Goal: Task Accomplishment & Management: Complete application form

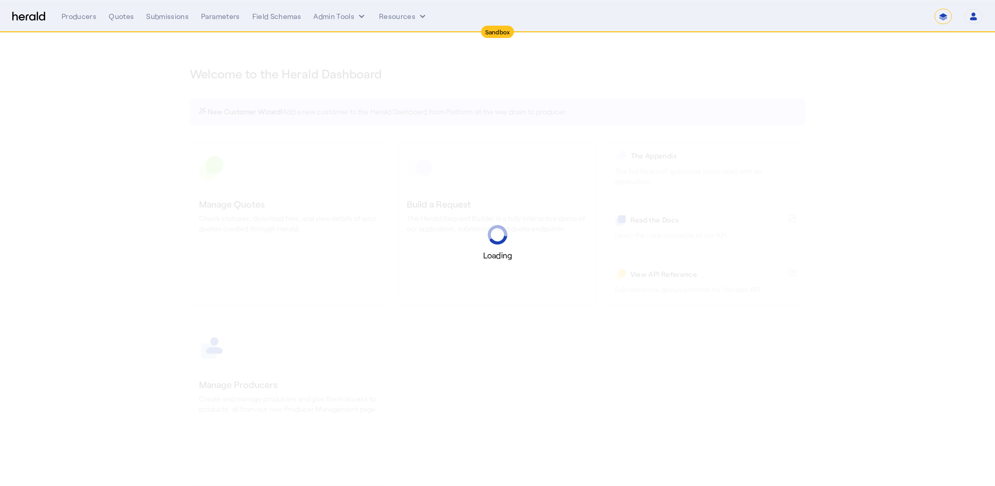
select select "*******"
select select "pfm_2v8p_herald_api"
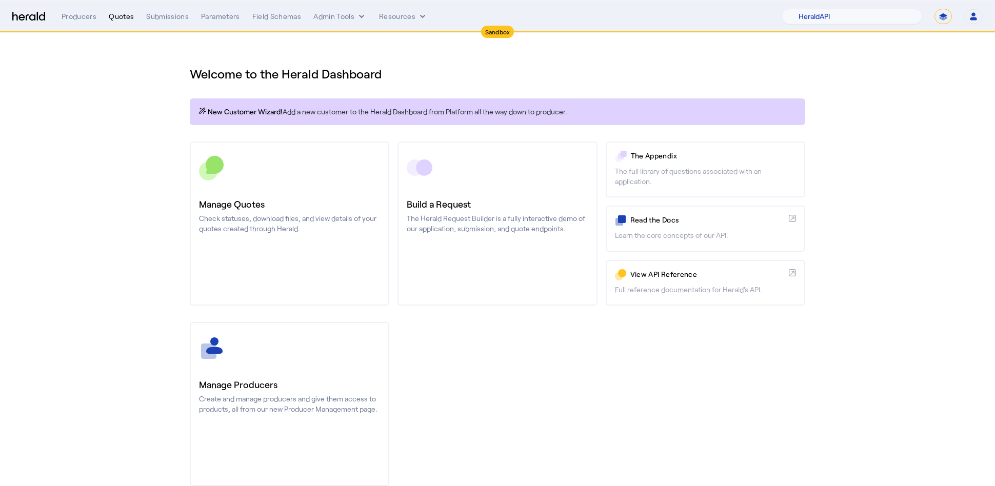
click at [121, 16] on div "Quotes" at bounding box center [121, 16] width 25 height 10
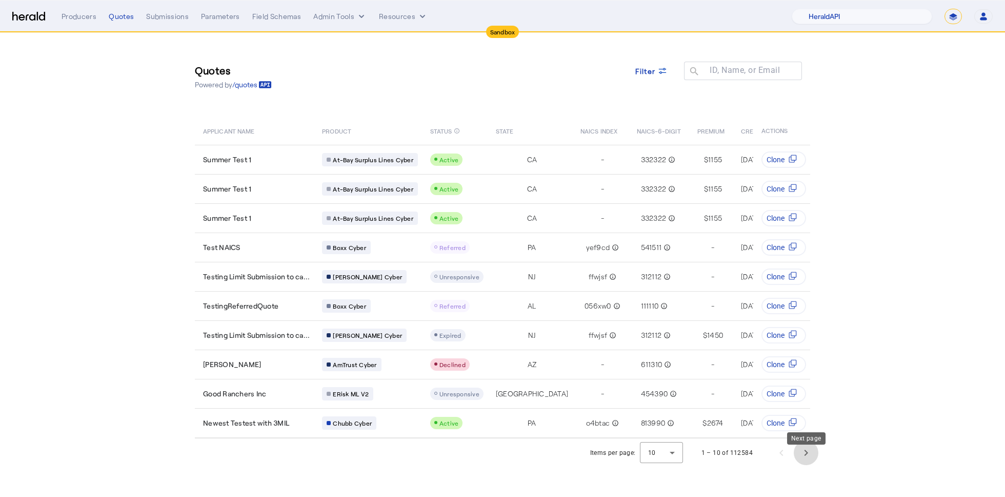
click at [814, 461] on span "Next page" at bounding box center [806, 452] width 25 height 25
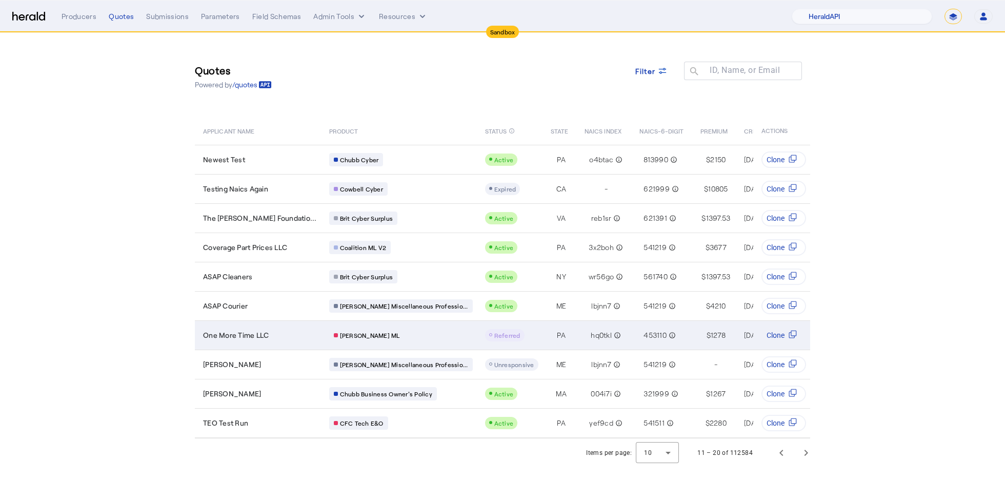
click at [267, 330] on span "One More Time LLC" at bounding box center [236, 335] width 66 height 10
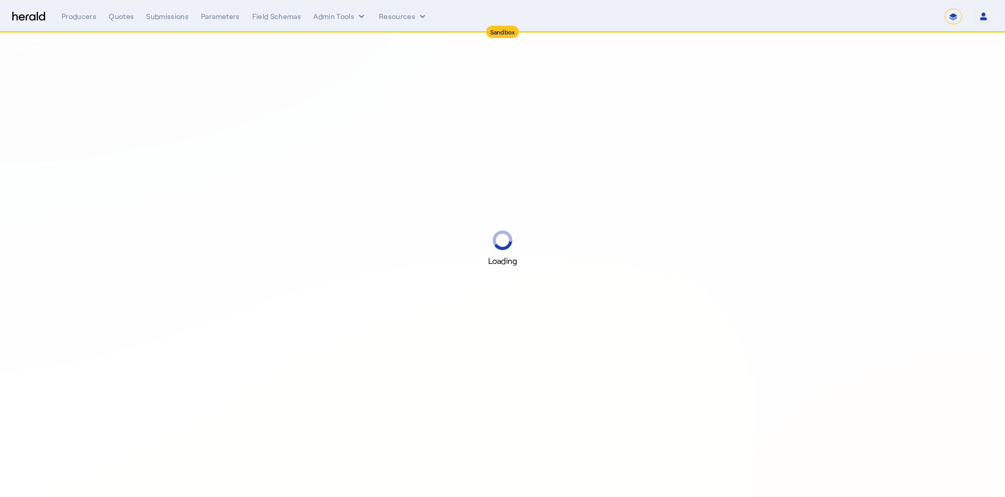
select select "*******"
select select "pfm_2v8p_herald_api"
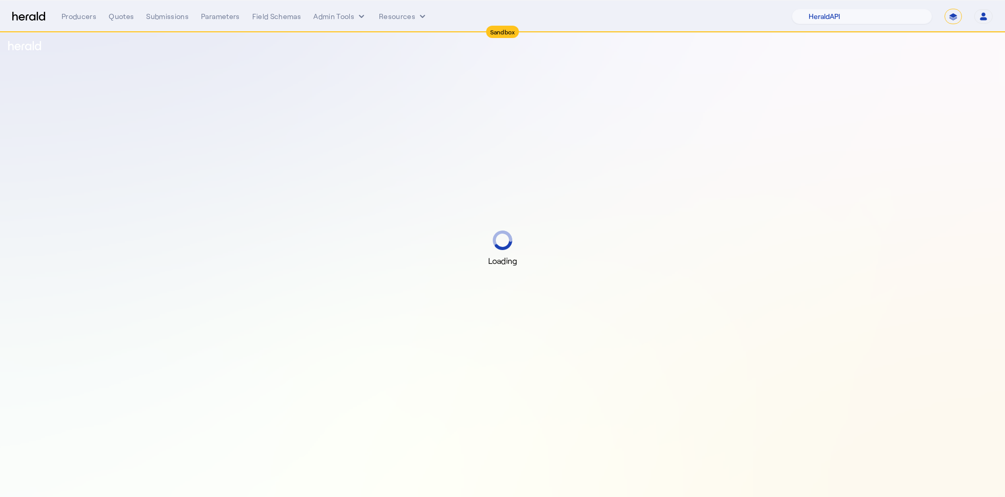
click at [22, 16] on img at bounding box center [28, 17] width 33 height 10
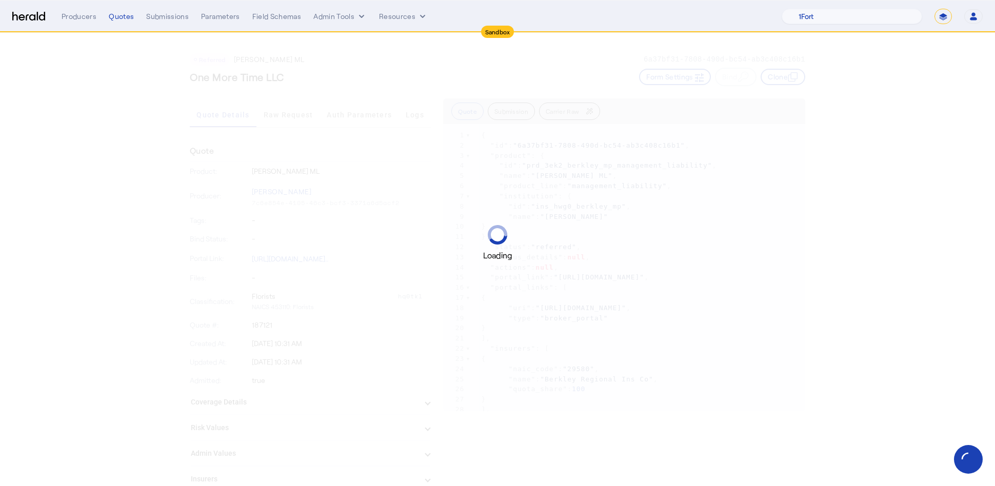
click at [34, 17] on img at bounding box center [28, 17] width 33 height 10
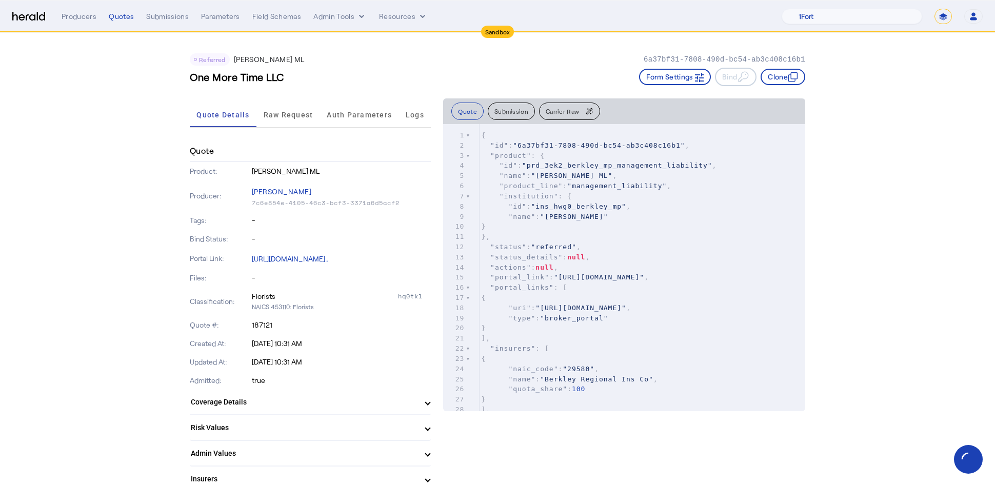
click at [22, 6] on nav "Sandbox Menu Producers Quotes Submissions Parameters Field Schemas Admin Tools …" at bounding box center [497, 17] width 995 height 32
click at [22, 13] on img at bounding box center [28, 17] width 33 height 10
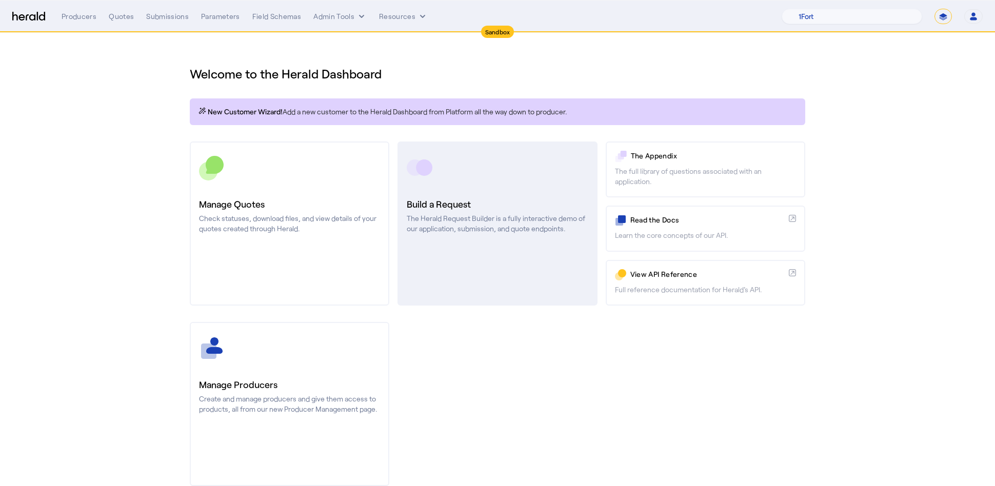
click at [571, 247] on link "Build a Request The Herald Request Builder is a fully interactive demo of our a…" at bounding box center [498, 224] width 200 height 164
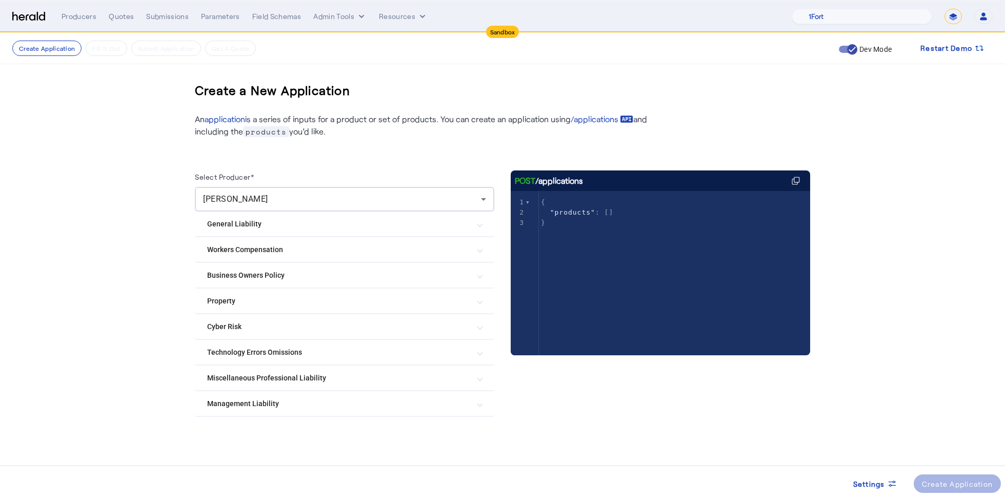
click at [342, 401] on Liability "Management Liability" at bounding box center [338, 403] width 263 height 11
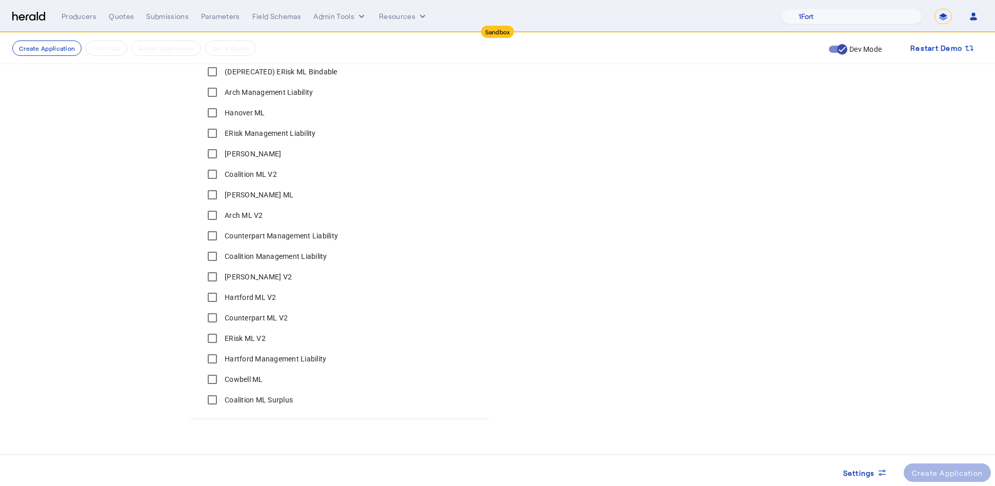
scroll to position [373, 0]
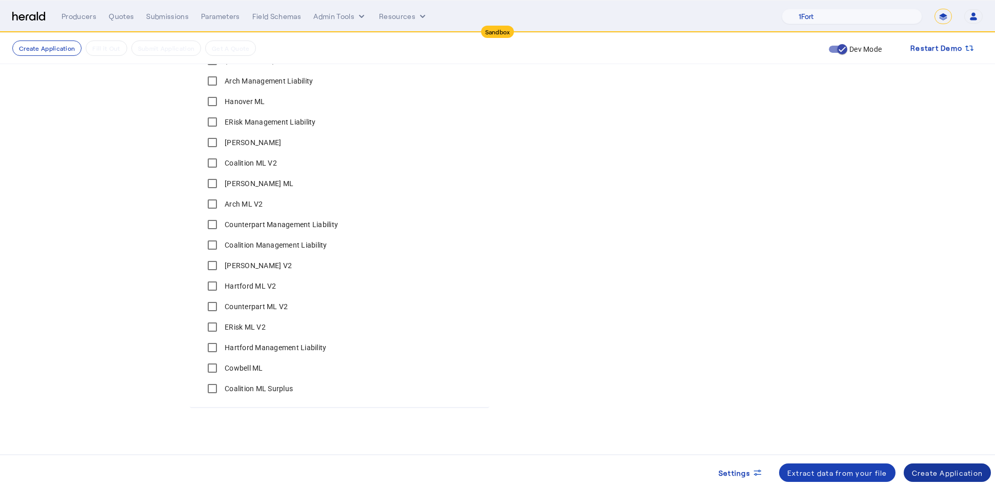
click at [960, 472] on div "Create Application" at bounding box center [947, 473] width 71 height 11
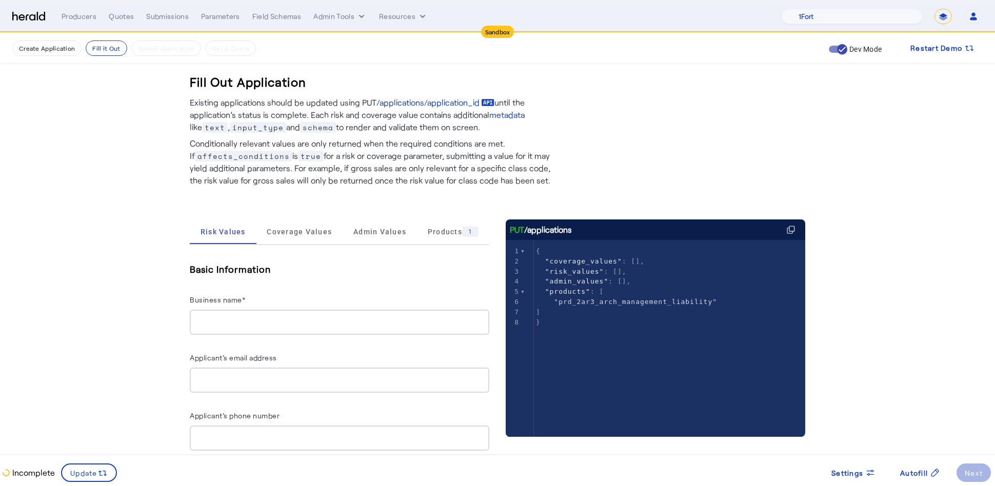
click at [309, 237] on span "Coverage Values" at bounding box center [299, 232] width 65 height 25
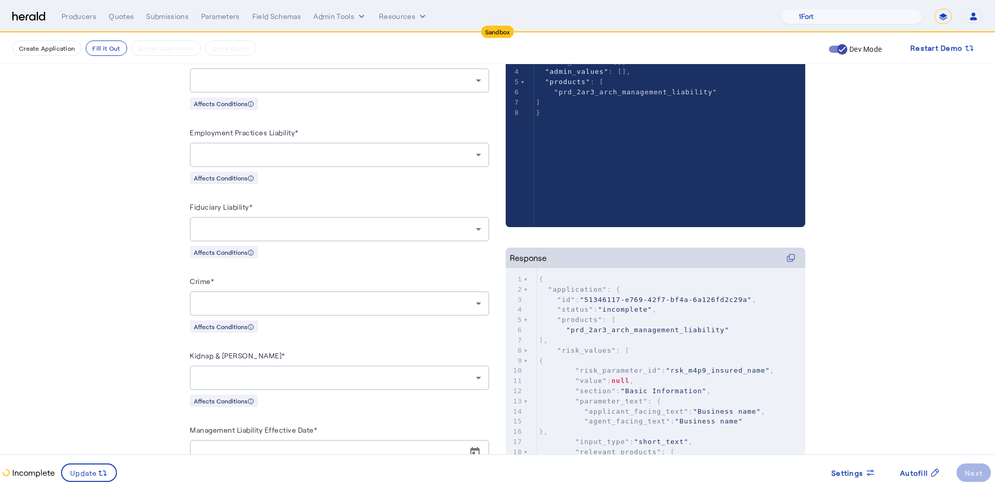
scroll to position [214, 0]
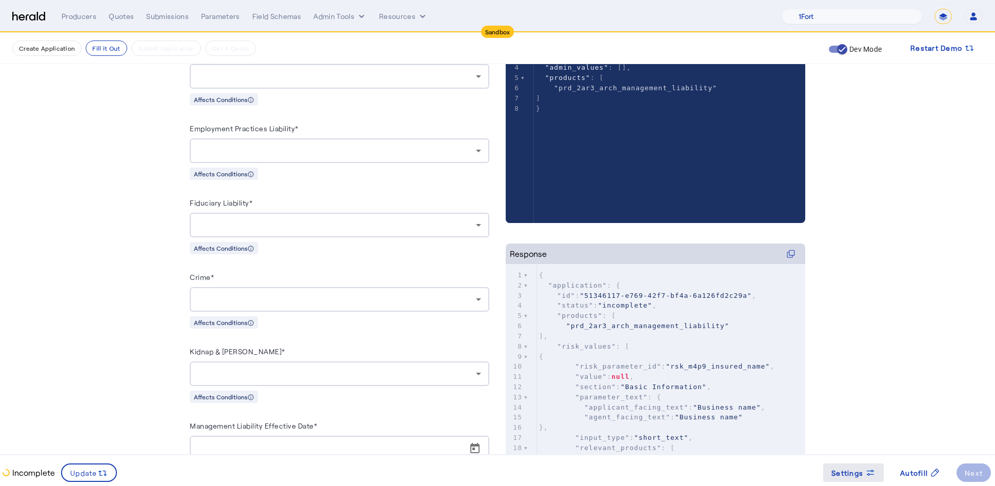
click at [859, 474] on span "Settings" at bounding box center [847, 473] width 32 height 11
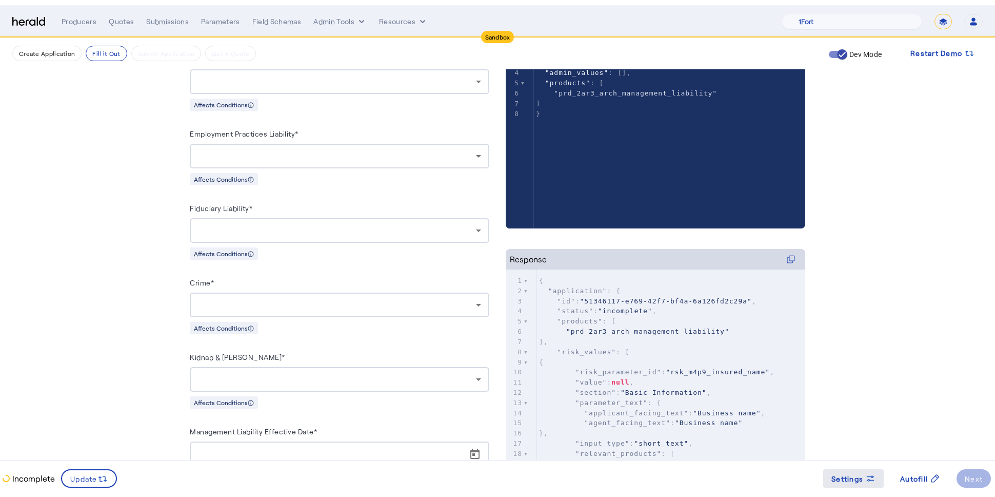
scroll to position [0, 0]
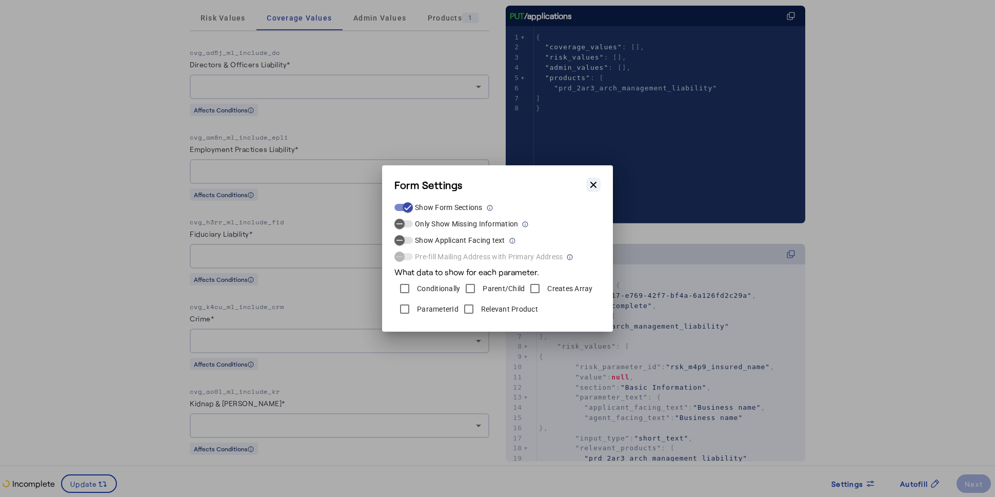
click at [593, 185] on icon "button" at bounding box center [593, 185] width 6 height 6
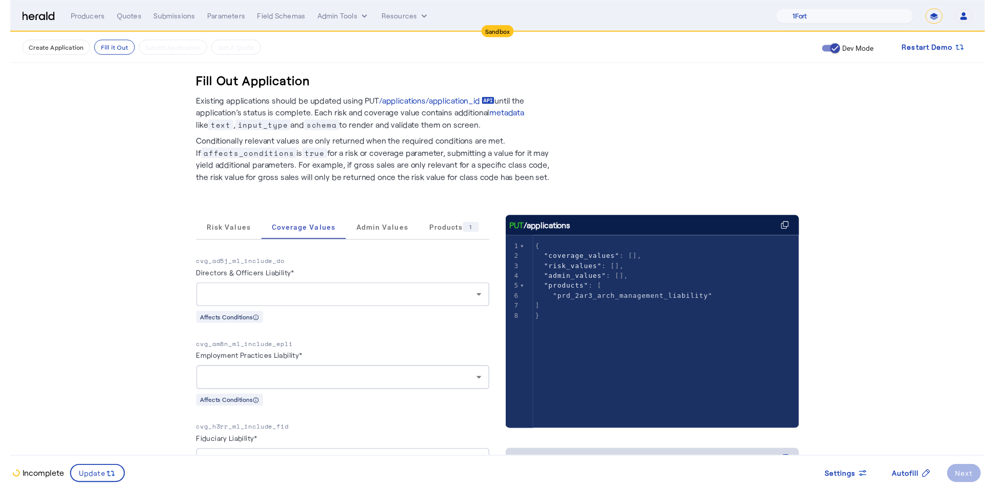
scroll to position [214, 0]
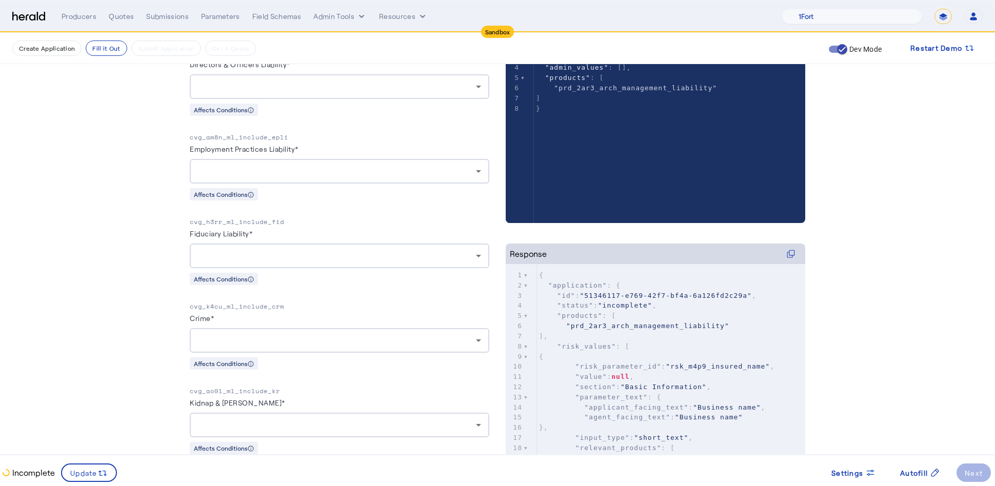
click at [101, 261] on fill-application-step "Create Application Fill it Out Submit Application Get A Quote Dev Mode Restart …" at bounding box center [497, 199] width 995 height 761
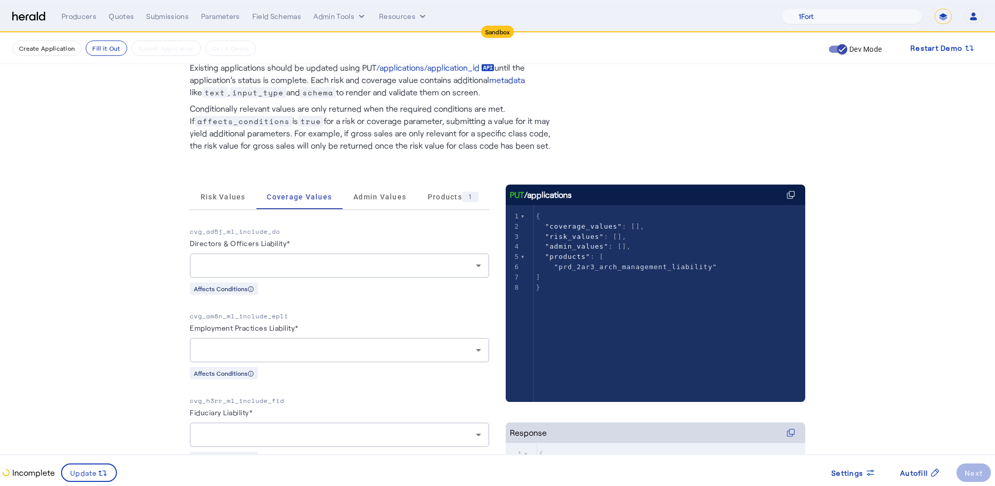
scroll to position [34, 0]
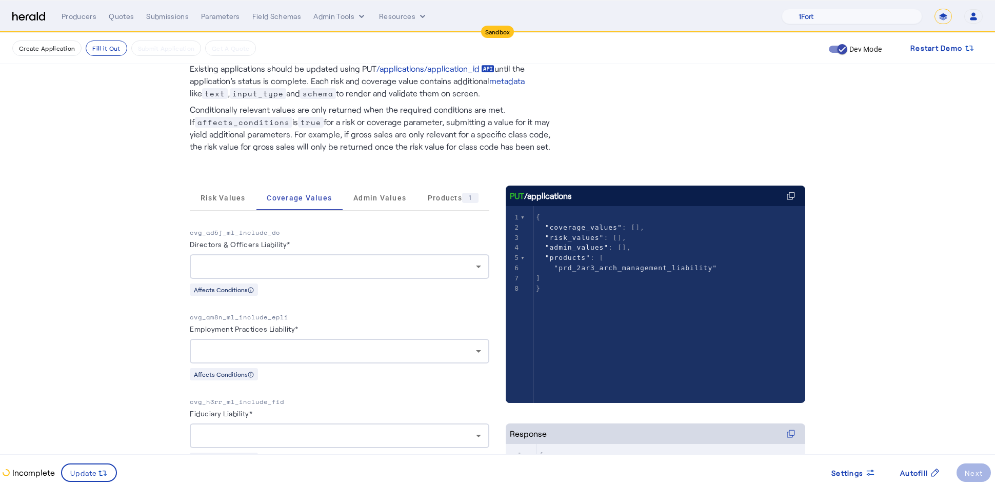
click at [247, 237] on p "cvg_ad5j_ml_include_do" at bounding box center [340, 233] width 300 height 10
click at [249, 234] on p "cvg_ad5j_ml_include_do" at bounding box center [340, 233] width 300 height 10
copy p "cvg_ad5j_ml_include_do"
click at [278, 318] on p "cvg_am8n_ml_include_epli" at bounding box center [340, 317] width 300 height 10
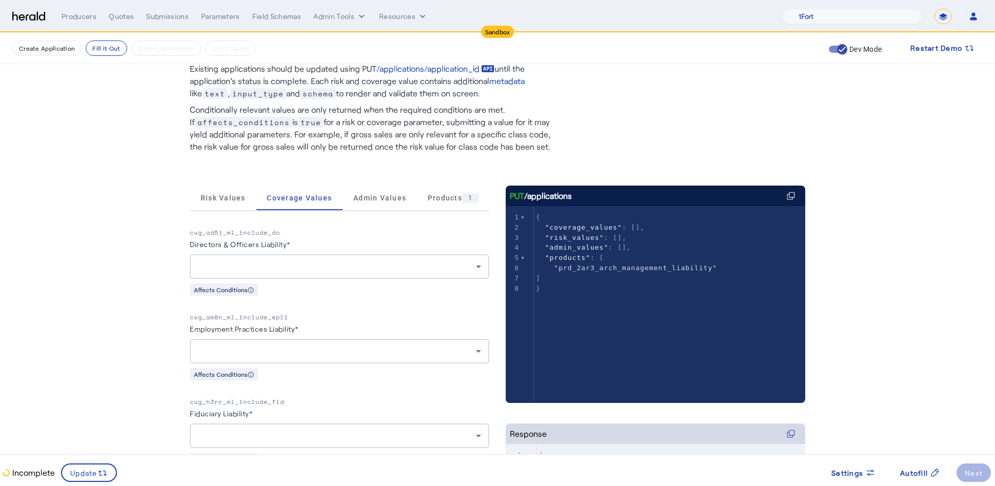
click at [278, 318] on p "cvg_am8n_ml_include_epli" at bounding box center [340, 317] width 300 height 10
copy p "cvg_am8n_ml_include_epli"
click at [267, 403] on p "cvg_h3rr_ml_include_fid" at bounding box center [340, 402] width 300 height 10
copy p "cvg_h3rr_ml_include_fid"
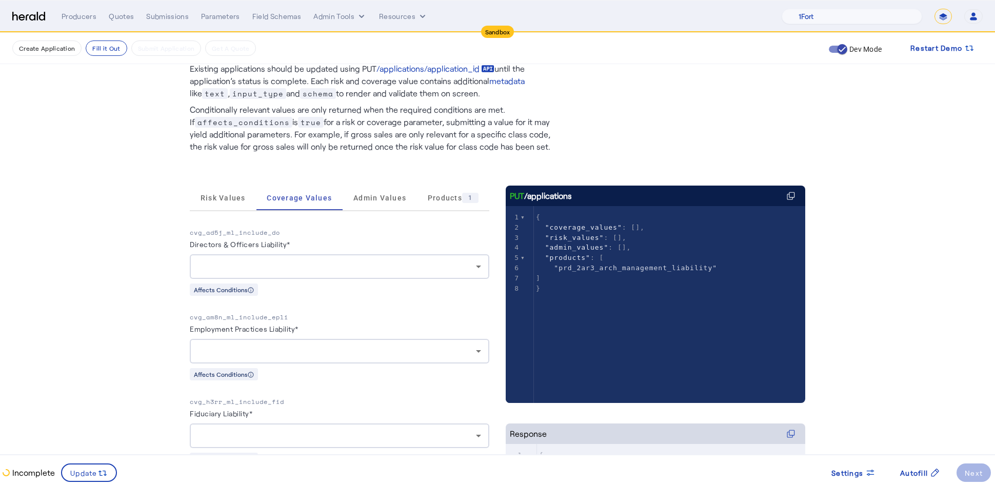
click at [368, 412] on div "Fiduciary Liability*" at bounding box center [340, 415] width 300 height 16
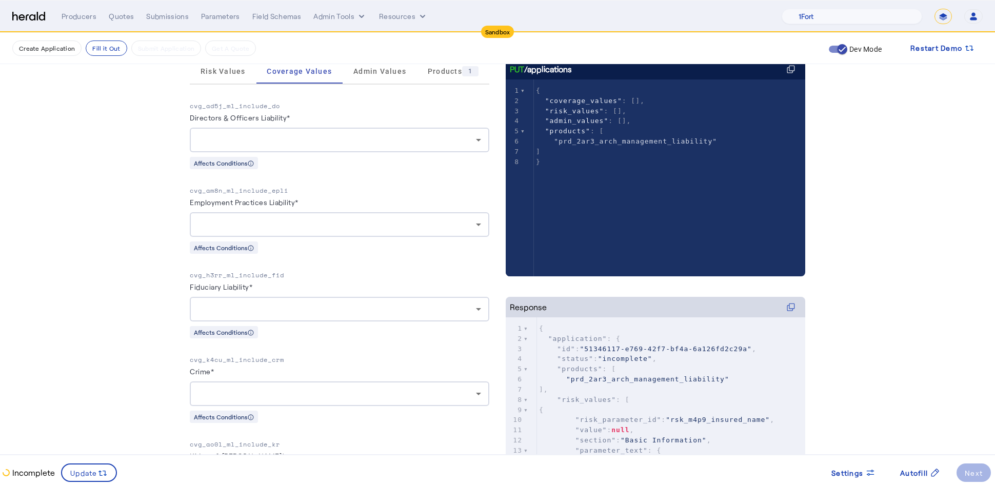
scroll to position [171, 0]
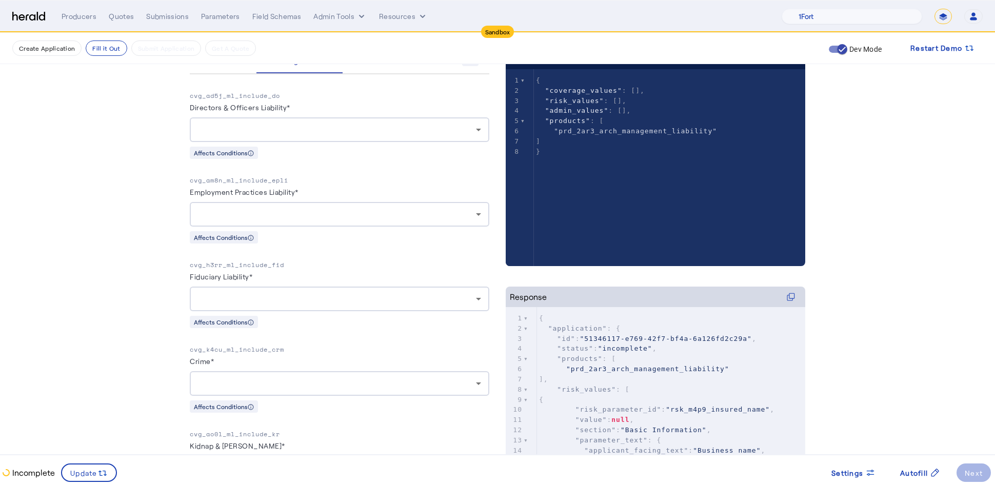
click at [280, 353] on p "cvg_k4cu_ml_include_crm" at bounding box center [340, 350] width 300 height 10
copy p "cvg_k4cu_ml_include_crm"
click at [250, 432] on p "cvg_ao0l_ml_include_kr" at bounding box center [340, 434] width 300 height 10
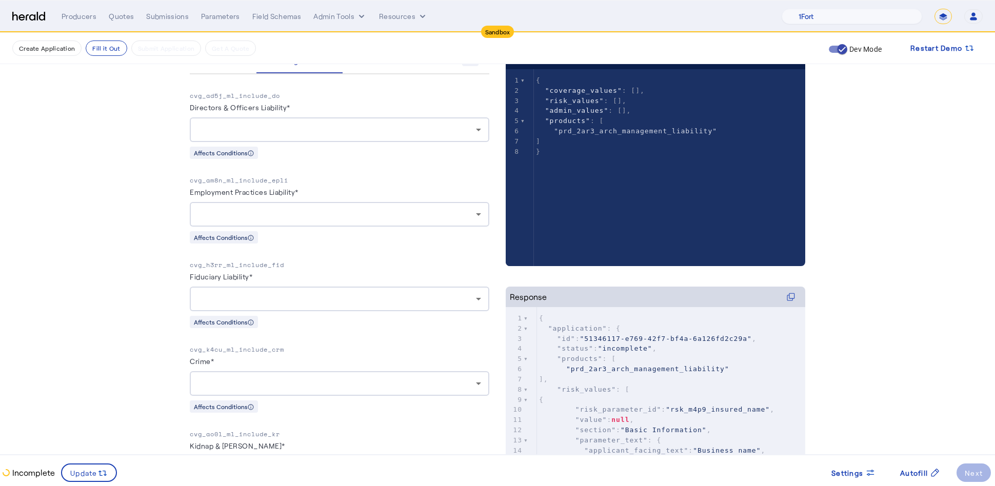
copy p "cvg_ao0l_ml_include_kr"
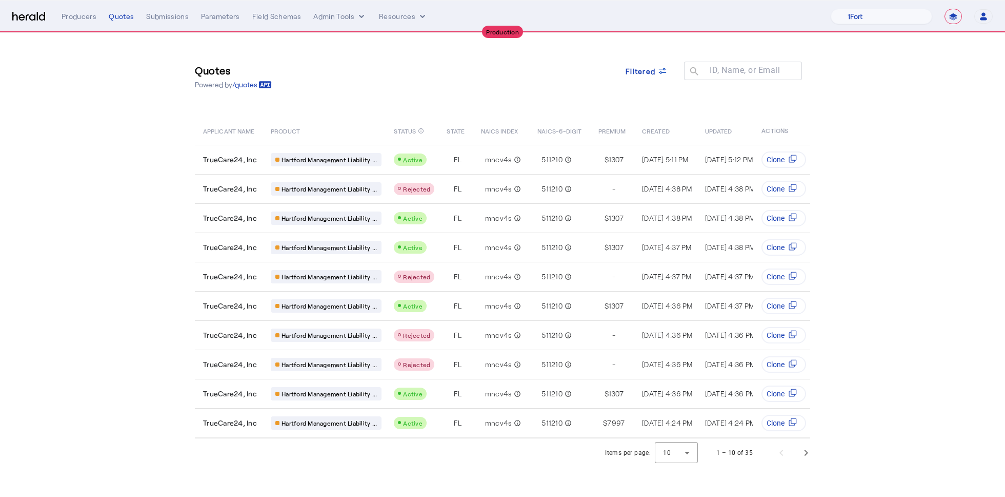
select select "**********"
